Goal: Ask a question

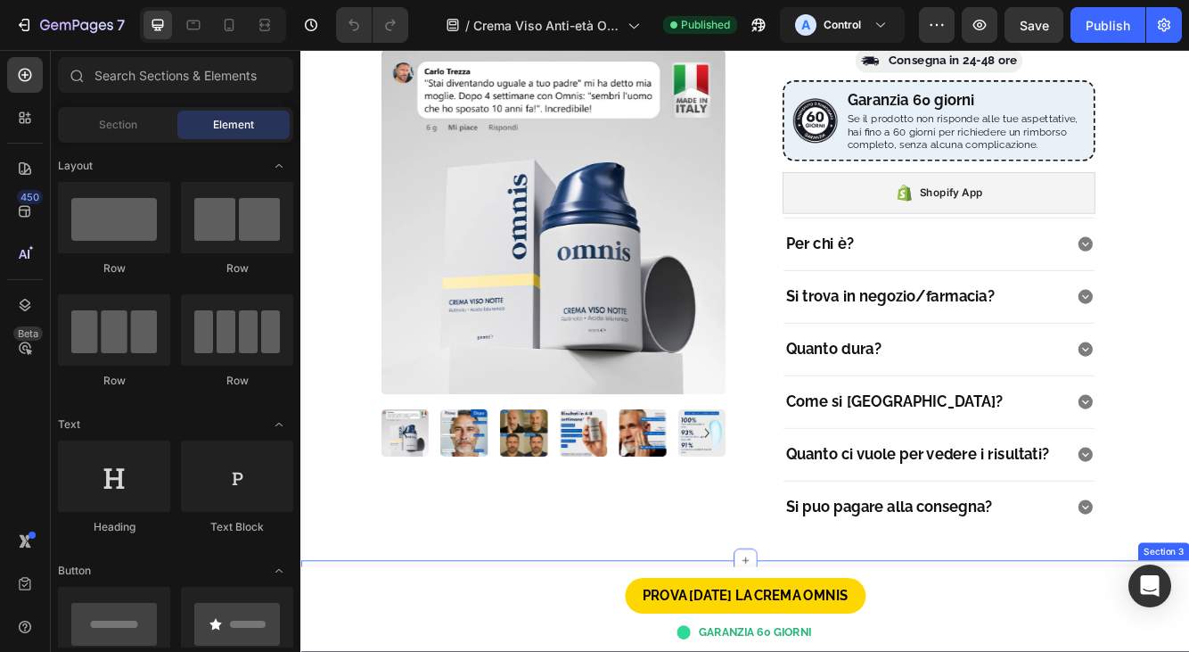
scroll to position [1038, 0]
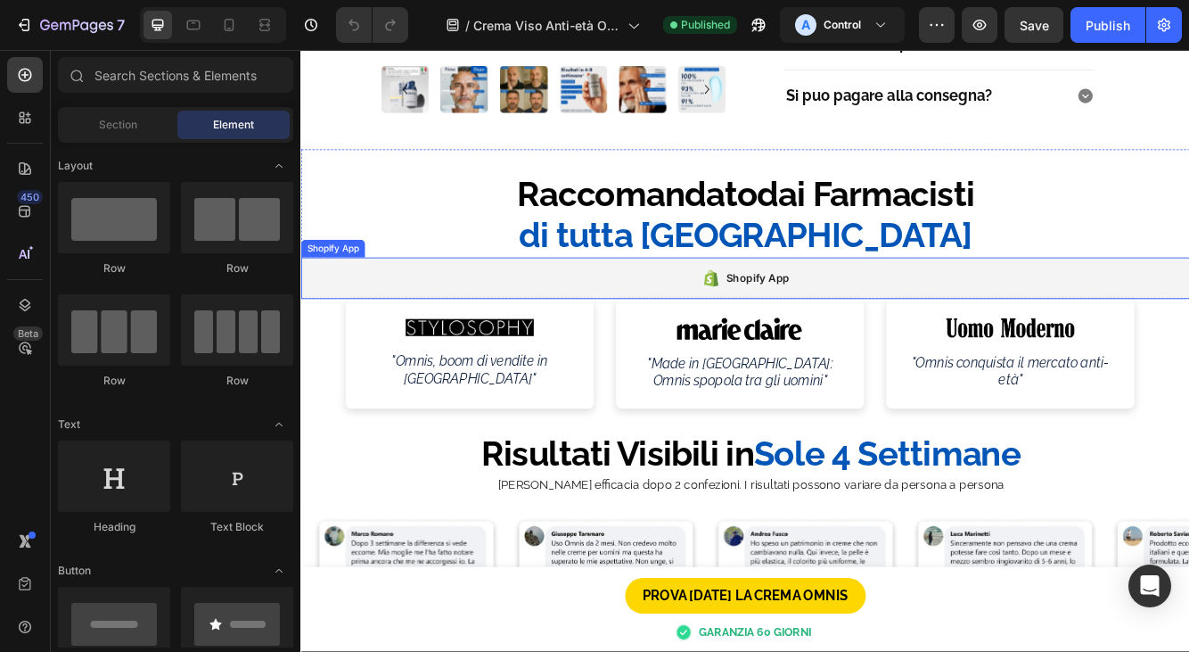
click at [713, 319] on div "Shopify App" at bounding box center [835, 325] width 1070 height 50
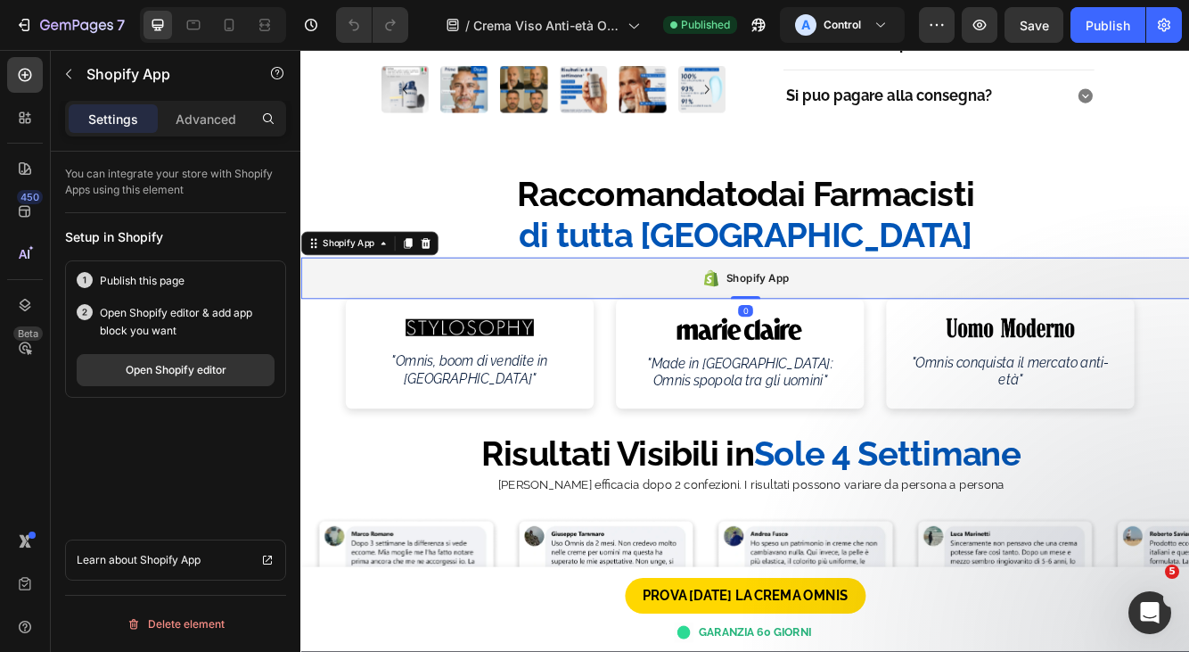
scroll to position [0, 0]
click at [205, 376] on div "Open Shopify editor" at bounding box center [176, 370] width 101 height 16
click at [61, 31] on icon "button" at bounding box center [76, 26] width 73 height 15
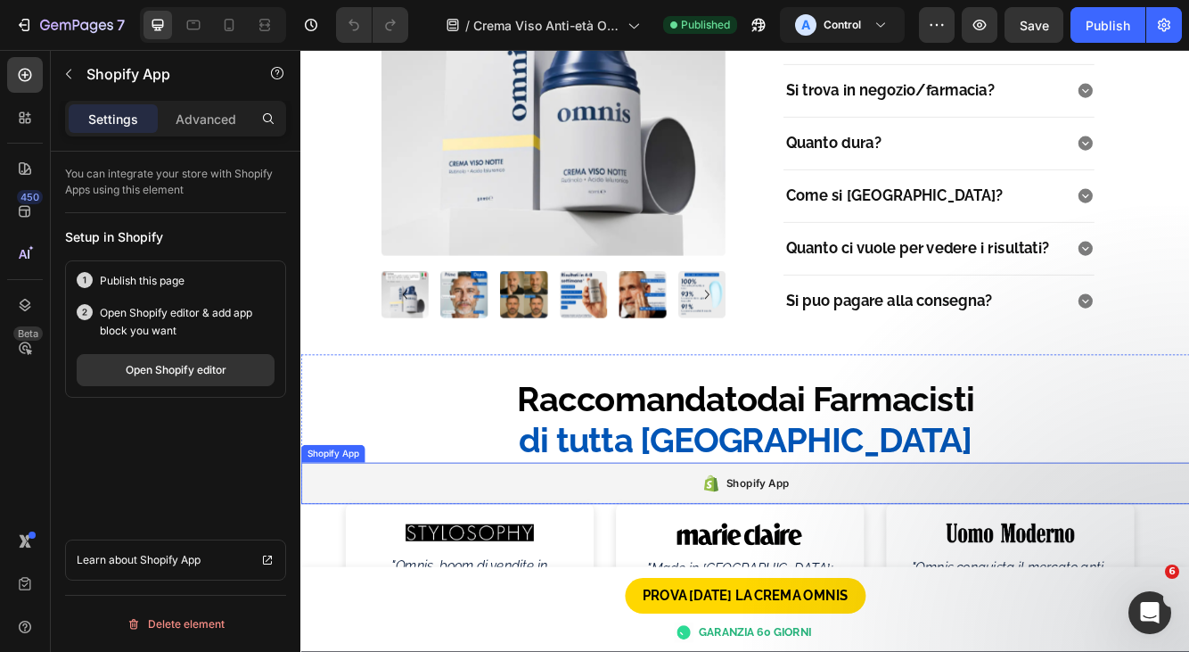
click at [618, 555] on div "Shopify App" at bounding box center [835, 571] width 1070 height 50
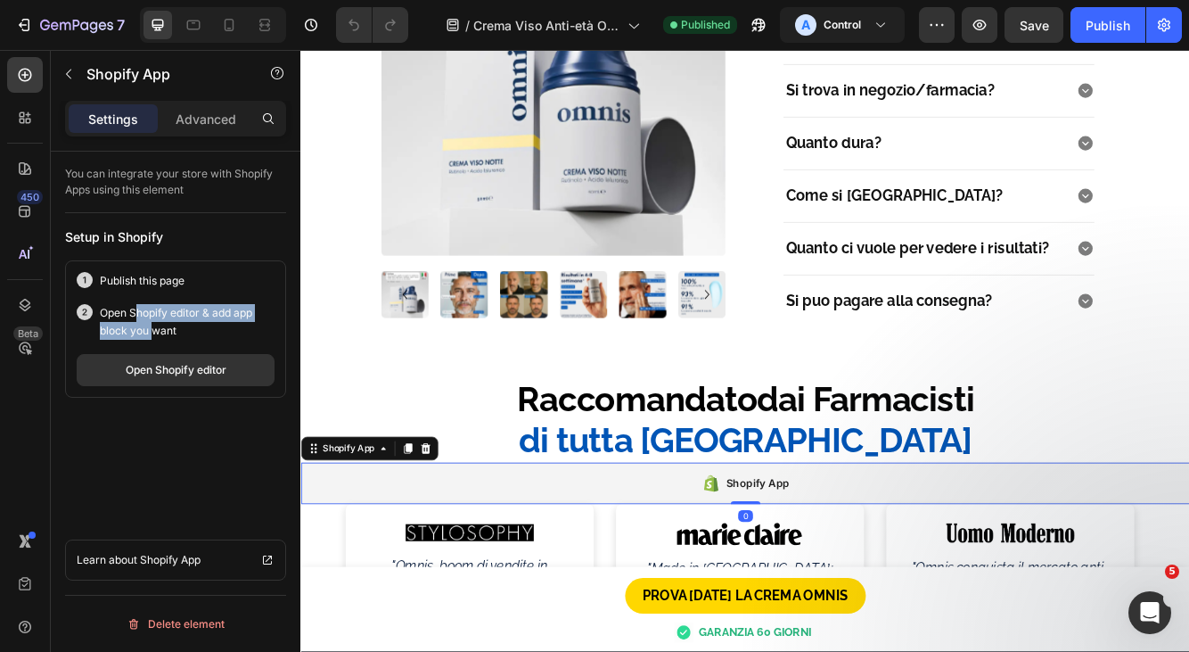
drag, startPoint x: 135, startPoint y: 317, endPoint x: 155, endPoint y: 323, distance: 21.2
click at [155, 323] on p "Open Shopify editor & add app block you want" at bounding box center [187, 322] width 175 height 36
click at [174, 328] on p "Open Shopify editor & add app block you want" at bounding box center [187, 322] width 175 height 36
drag, startPoint x: 174, startPoint y: 331, endPoint x: 119, endPoint y: 308, distance: 59.1
click at [119, 308] on p "Open Shopify editor & add app block you want" at bounding box center [187, 322] width 175 height 36
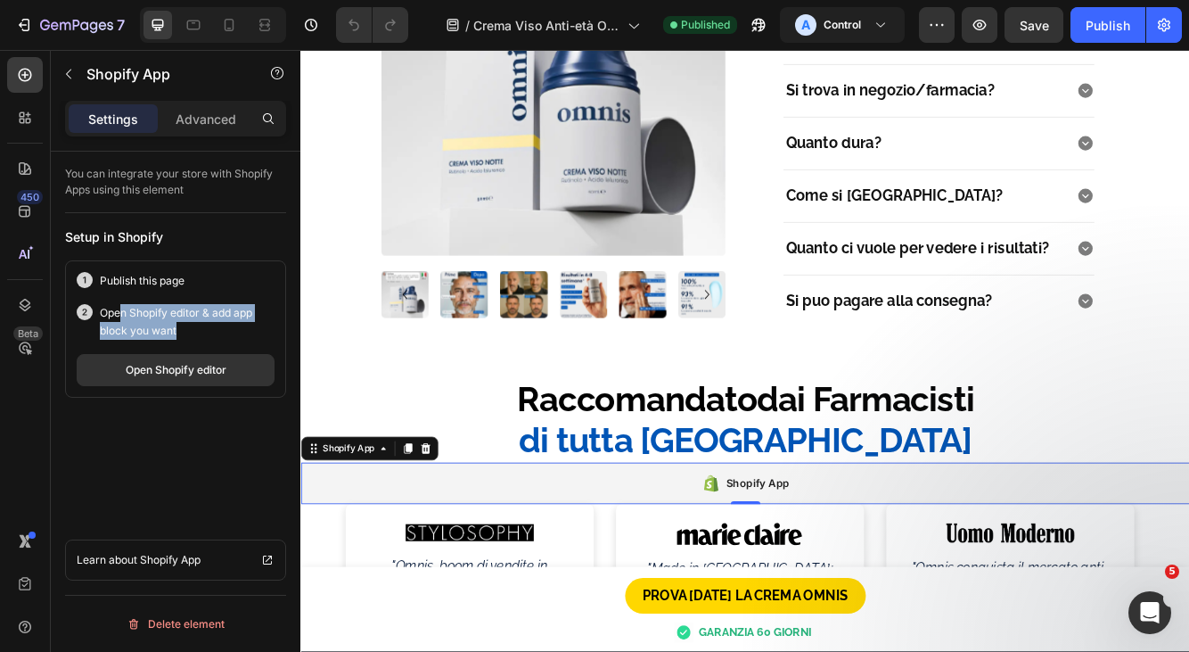
click at [157, 316] on p "Open Shopify editor & add app block you want" at bounding box center [187, 322] width 175 height 36
click at [207, 128] on div "Advanced" at bounding box center [205, 118] width 89 height 29
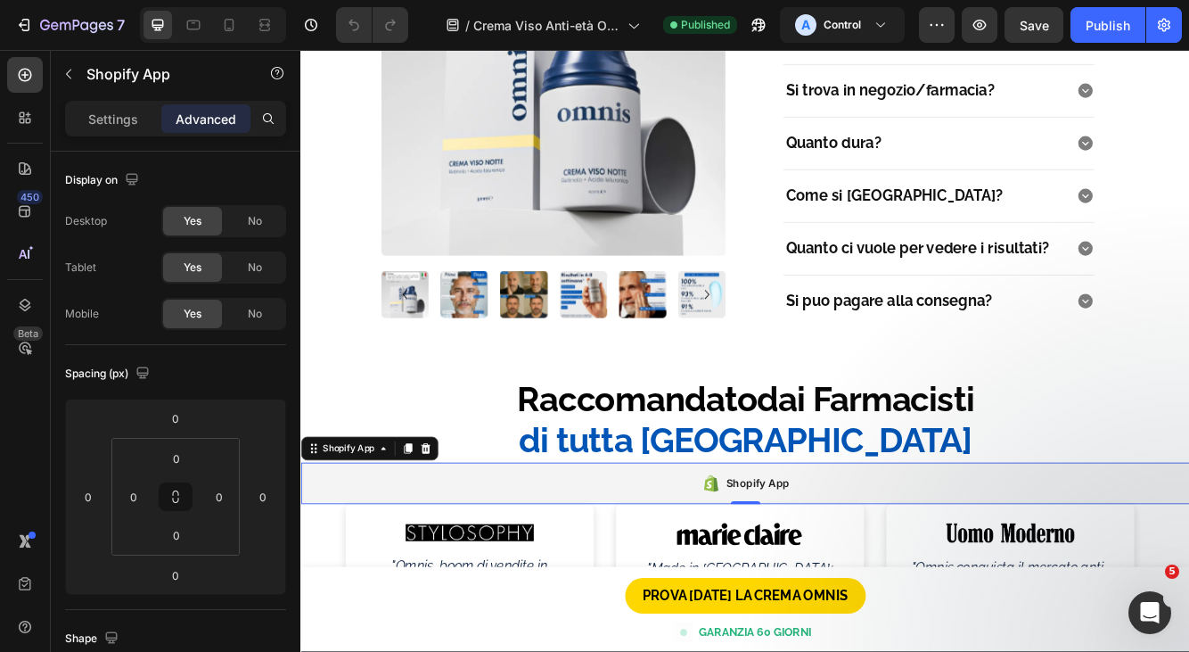
click at [117, 126] on p "Settings" at bounding box center [113, 119] width 50 height 19
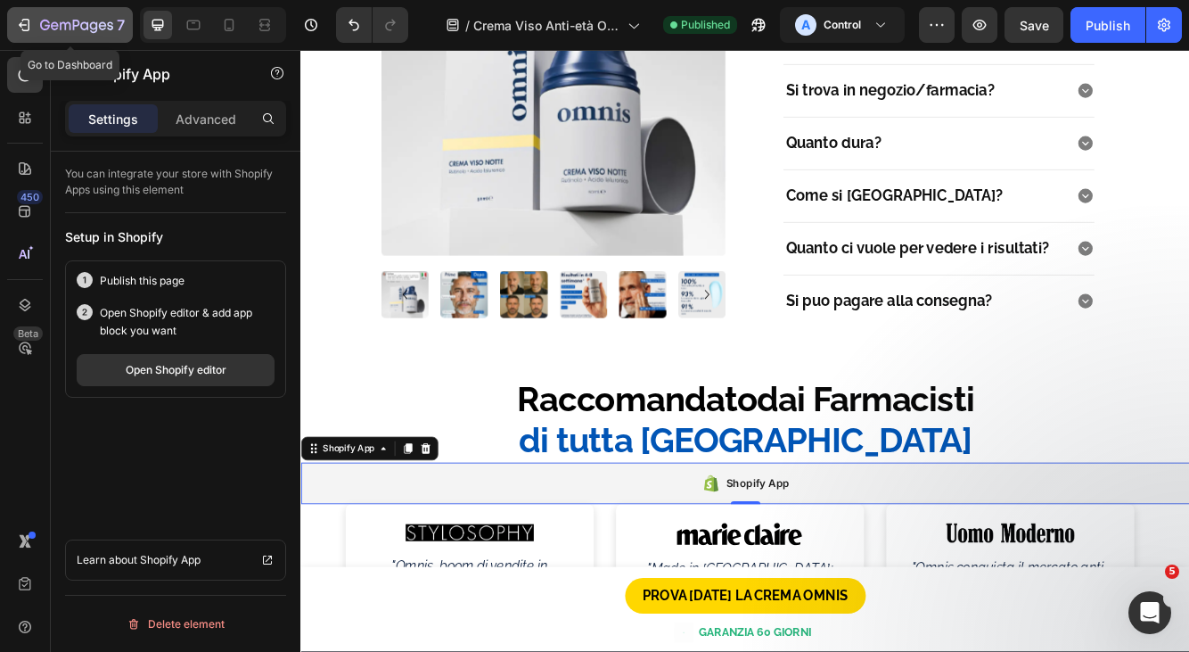
click at [36, 29] on div "7" at bounding box center [70, 24] width 110 height 21
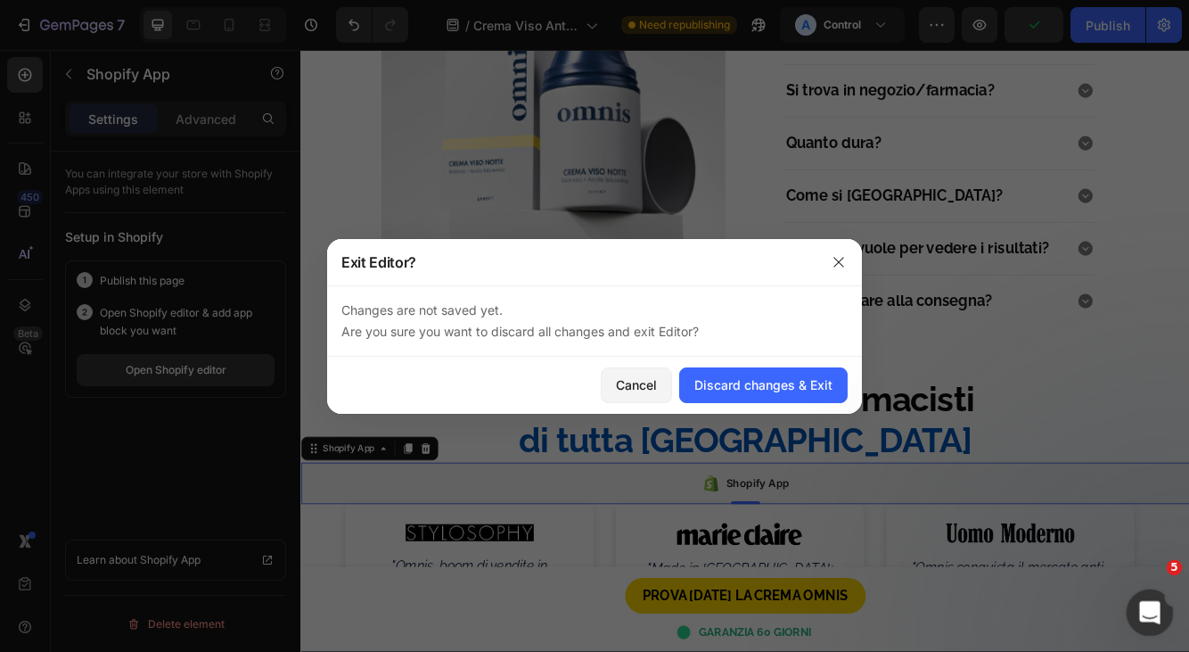
click at [1141, 610] on icon "Open Intercom Messenger" at bounding box center [1147, 609] width 29 height 29
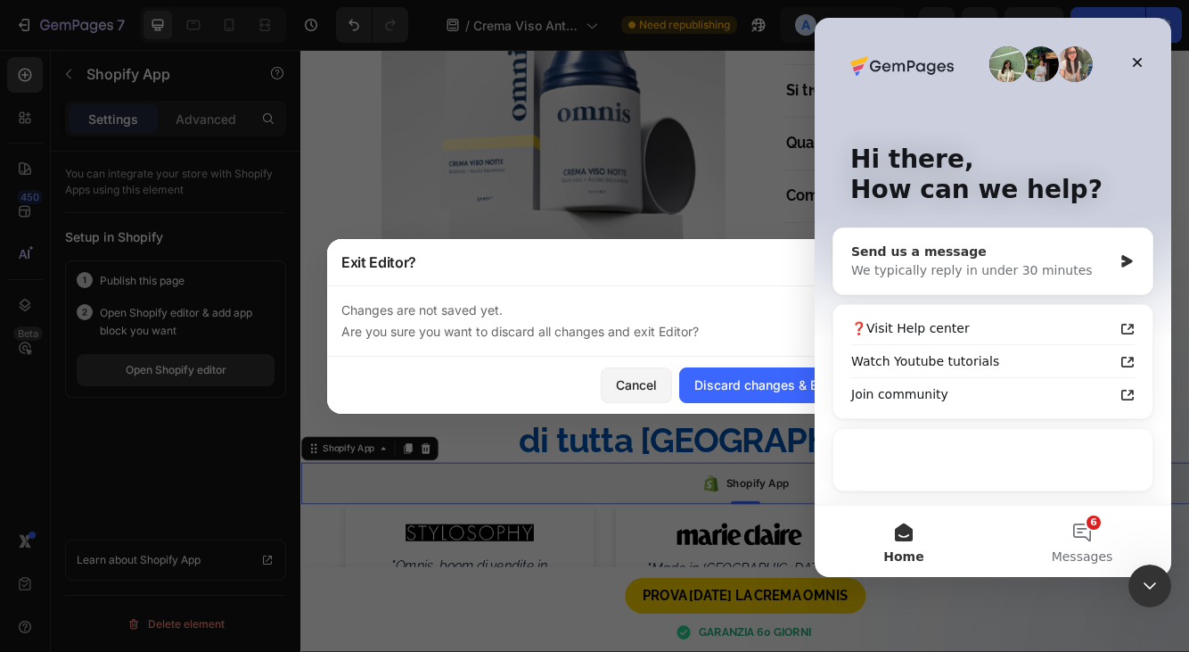
click at [1018, 274] on div "We typically reply in under 30 minutes" at bounding box center [981, 270] width 261 height 19
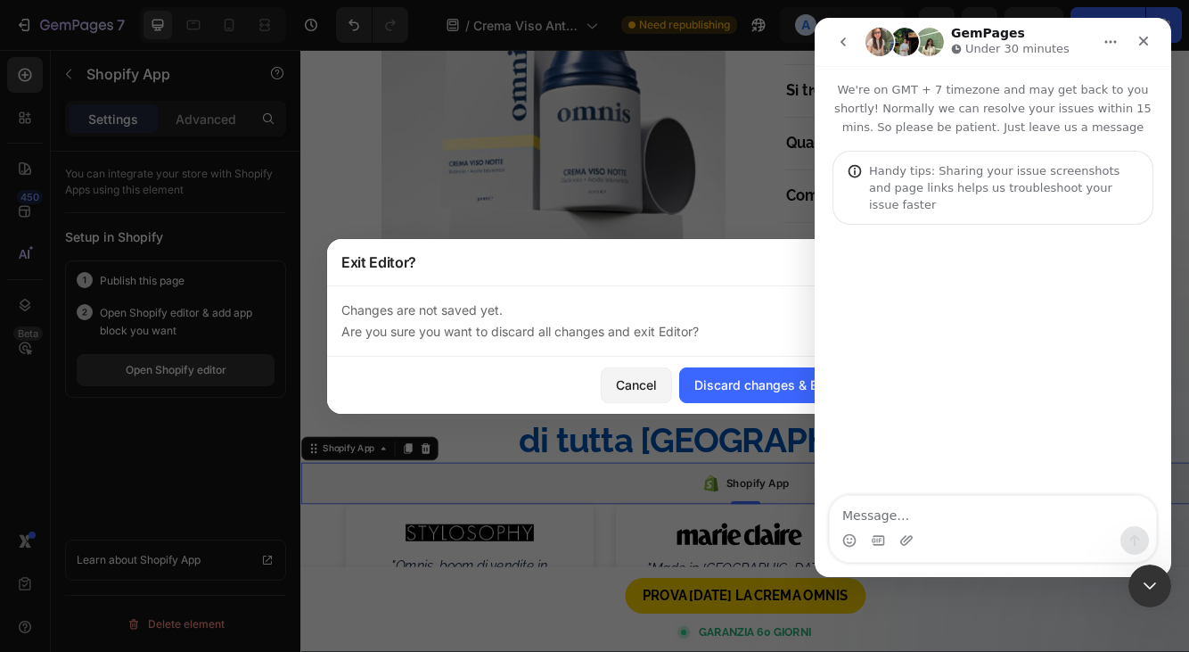
click at [918, 507] on textarea "Message…" at bounding box center [993, 511] width 326 height 30
type textarea "C"
type textarea "Hi. Quick question, can I assign a product to a landing page?"
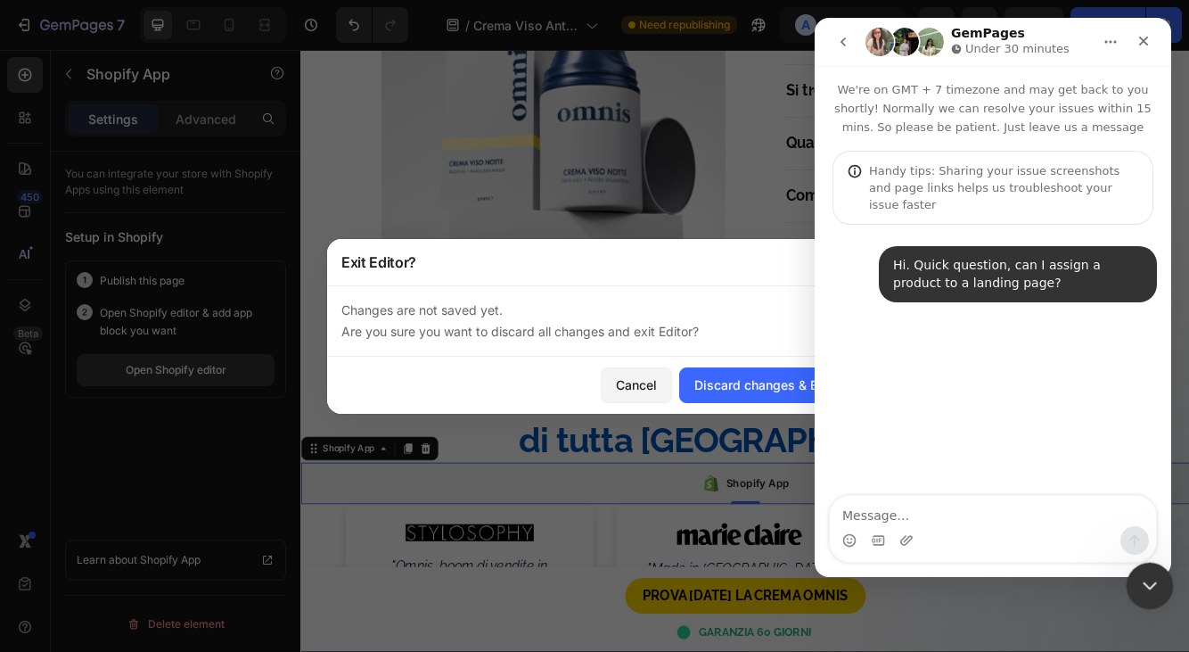
click at [1156, 581] on icon "Close Intercom Messenger" at bounding box center [1147, 582] width 21 height 21
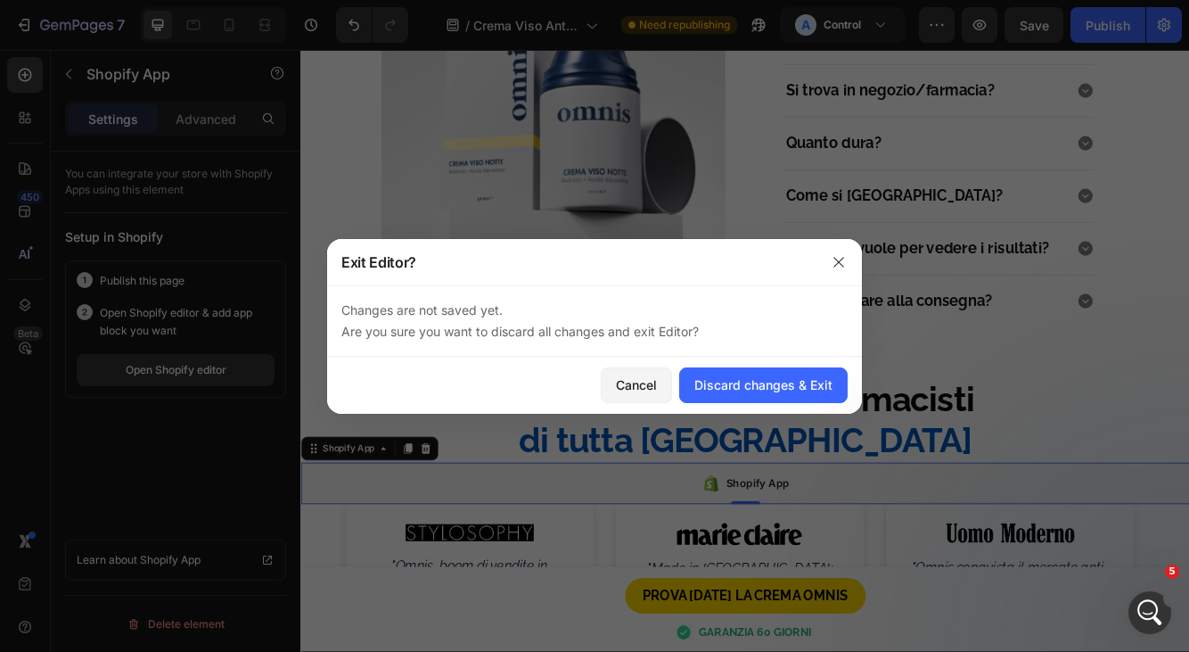
scroll to position [29, 0]
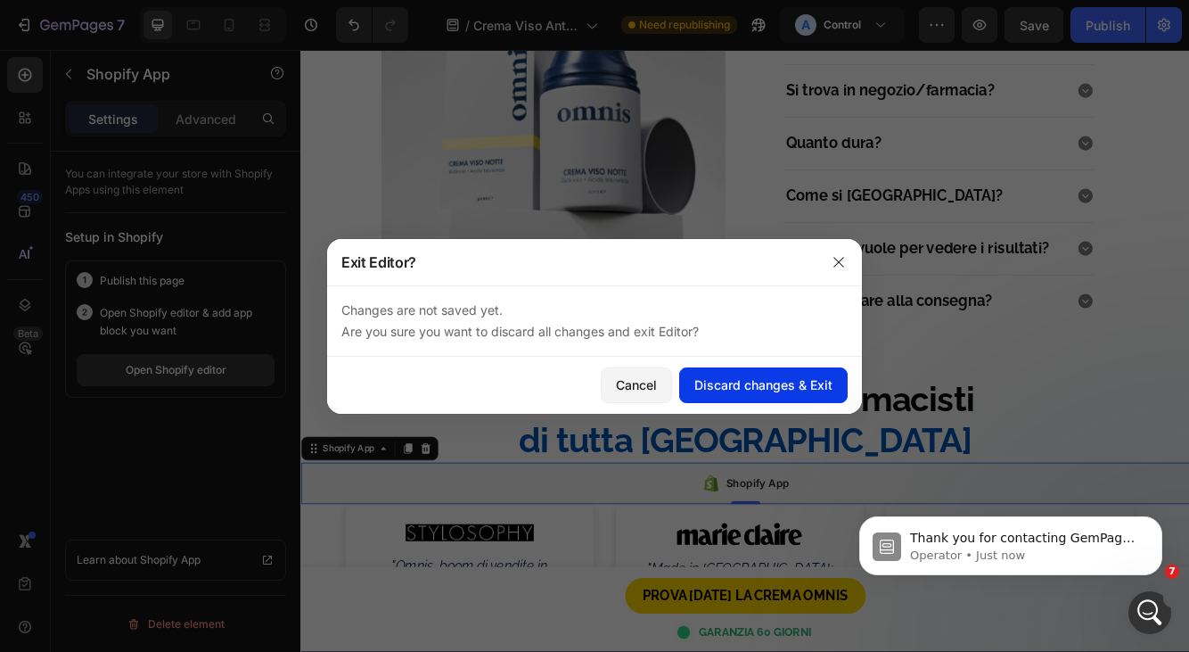
click at [726, 391] on div "Discard changes & Exit" at bounding box center [763, 384] width 138 height 19
